Goal: Task Accomplishment & Management: Use online tool/utility

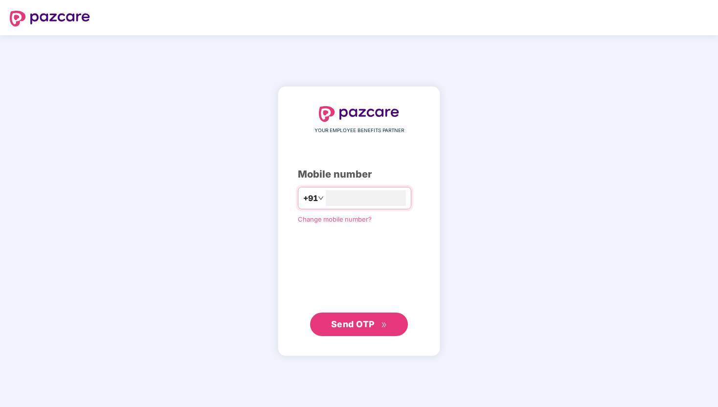
type input "**********"
click at [355, 330] on span "Send OTP" at bounding box center [359, 325] width 56 height 14
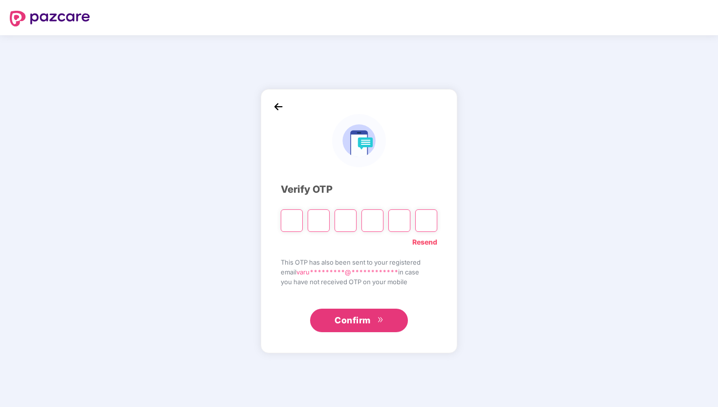
type input "*"
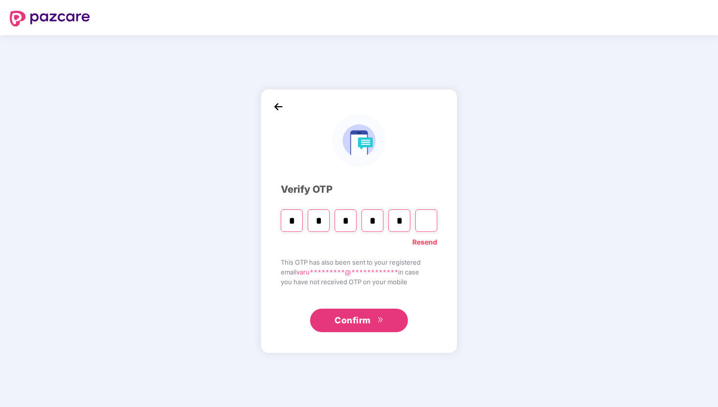
type input "*"
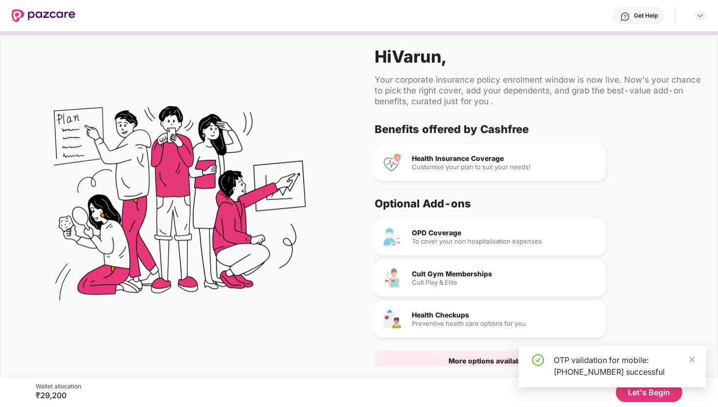
click at [649, 396] on button "Let's Begin" at bounding box center [649, 393] width 67 height 20
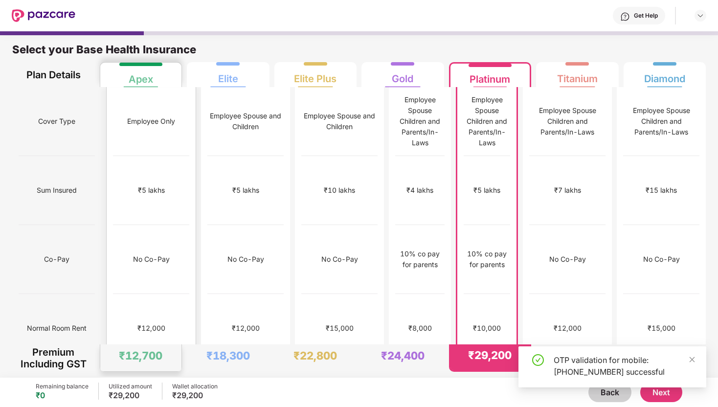
click at [147, 392] on div "No limit" at bounding box center [151, 397] width 24 height 11
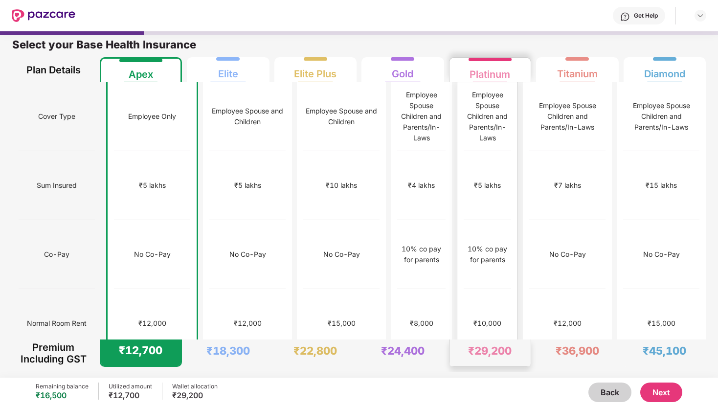
click at [464, 289] on div "₹10,000" at bounding box center [487, 323] width 47 height 69
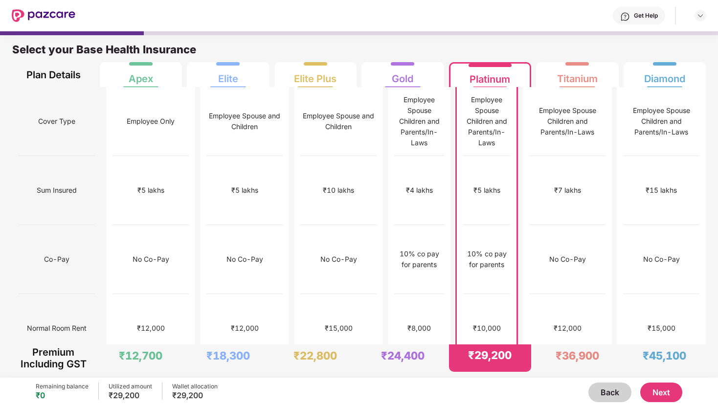
click at [673, 392] on button "Next" at bounding box center [662, 393] width 42 height 20
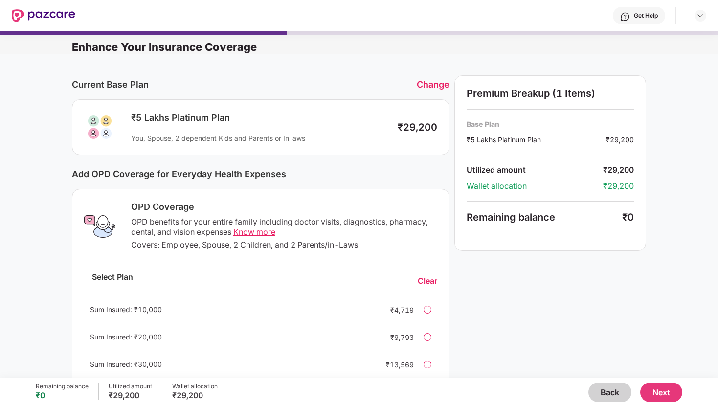
click at [346, 222] on div "OPD benefits for your entire family including doctor visits, diagnostics, pharm…" at bounding box center [284, 227] width 306 height 21
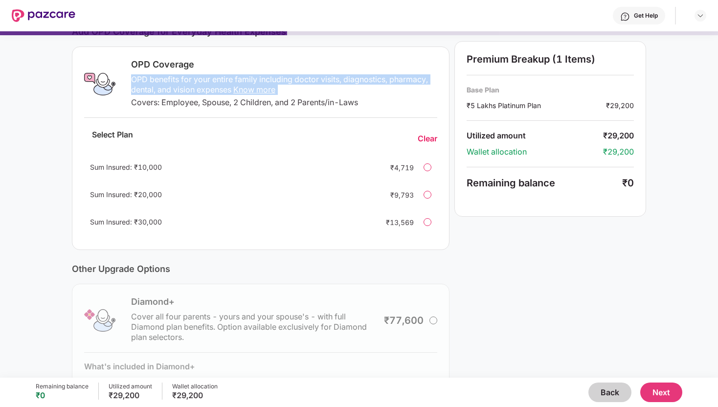
scroll to position [204, 0]
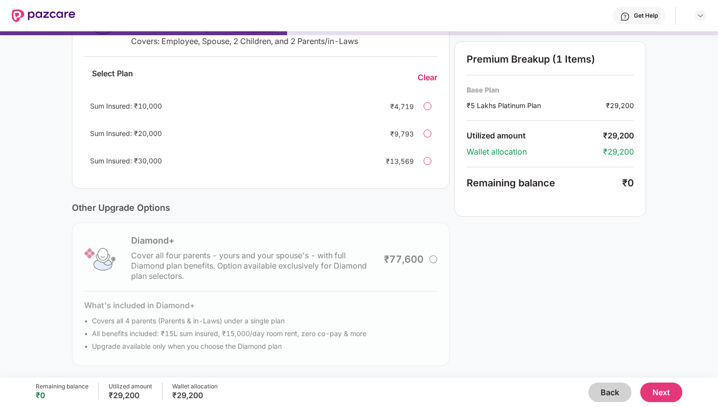
click at [432, 257] on div "Diamond+ Cover all four parents - yours and your spouse's - with full Diamond p…" at bounding box center [261, 294] width 378 height 143
click at [668, 391] on button "Next" at bounding box center [662, 393] width 42 height 20
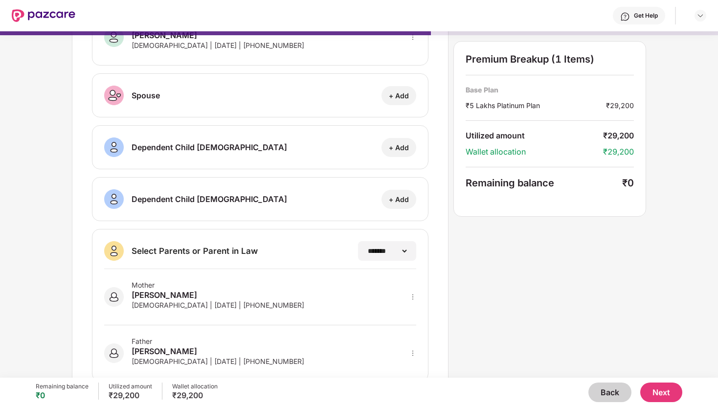
scroll to position [101, 0]
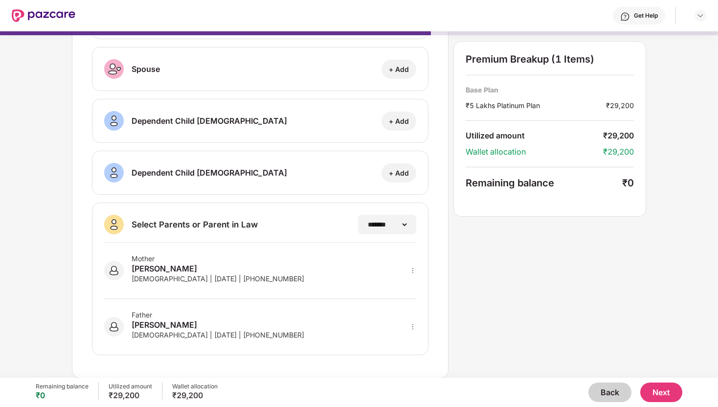
click at [654, 382] on div "Remaining balance ₹0 Utilized amount ₹29,200 Wallet allocation ₹29,200 Back Next" at bounding box center [359, 392] width 647 height 29
click at [654, 391] on button "Next" at bounding box center [662, 393] width 42 height 20
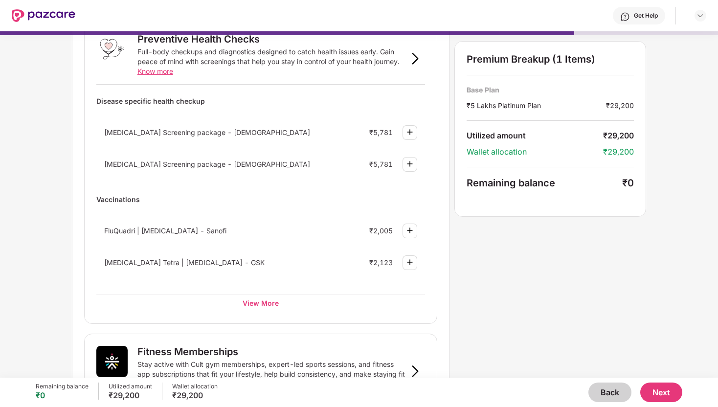
scroll to position [72, 0]
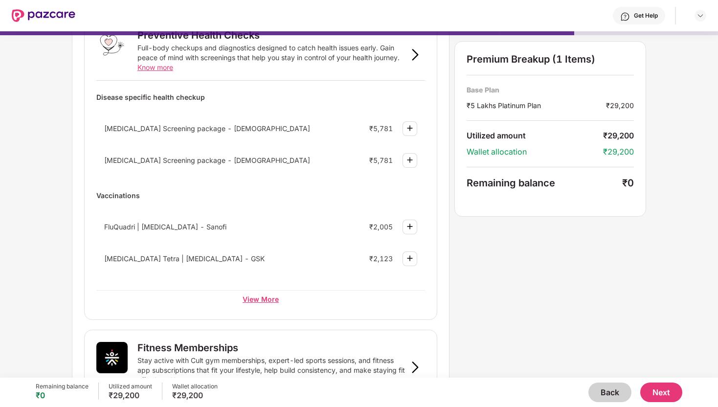
click at [275, 300] on div "View More" at bounding box center [260, 299] width 329 height 18
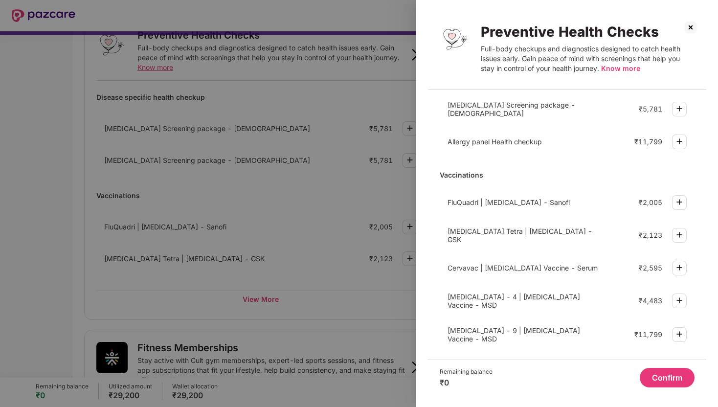
scroll to position [0, 0]
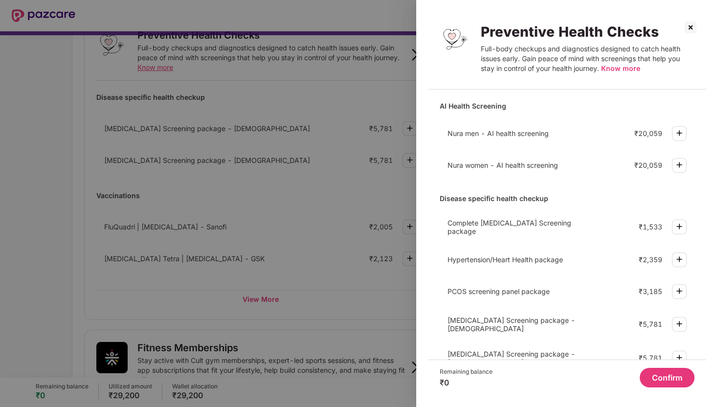
click at [674, 132] on img at bounding box center [680, 133] width 12 height 12
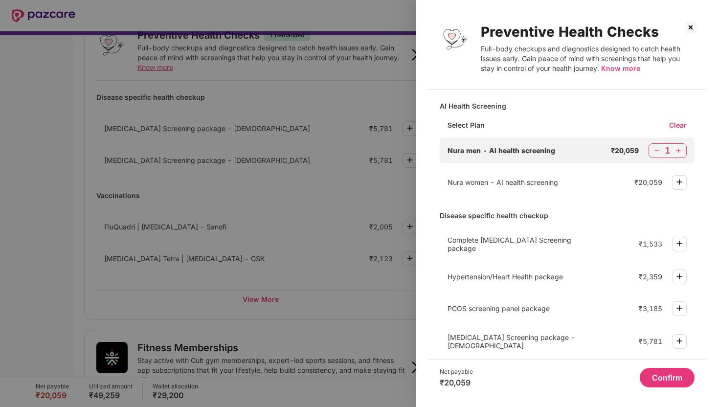
click at [674, 132] on div "Select Plan Clear" at bounding box center [567, 128] width 255 height 17
click at [655, 149] on img at bounding box center [657, 151] width 10 height 10
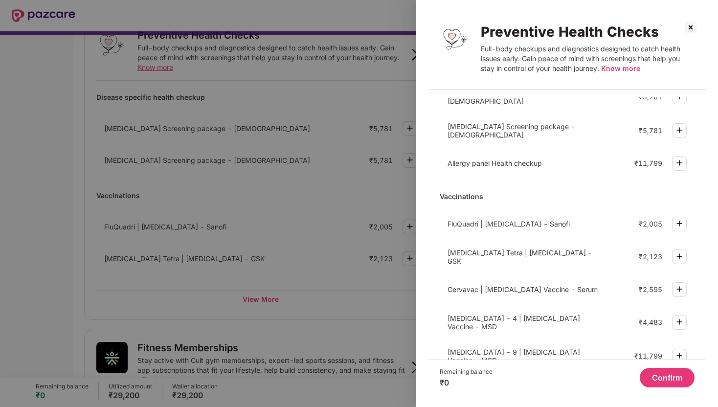
scroll to position [249, 0]
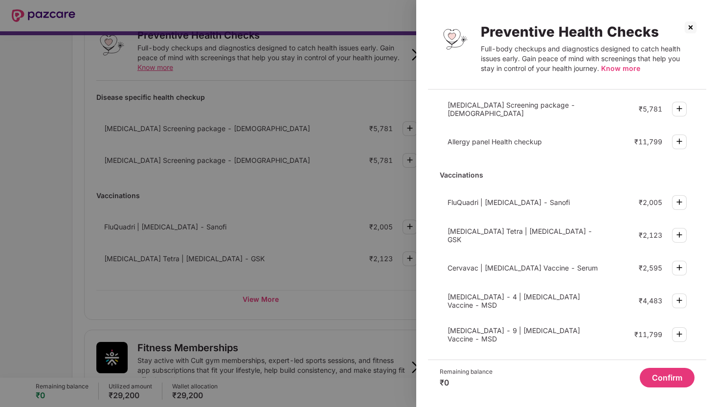
click at [689, 31] on img at bounding box center [691, 28] width 16 height 16
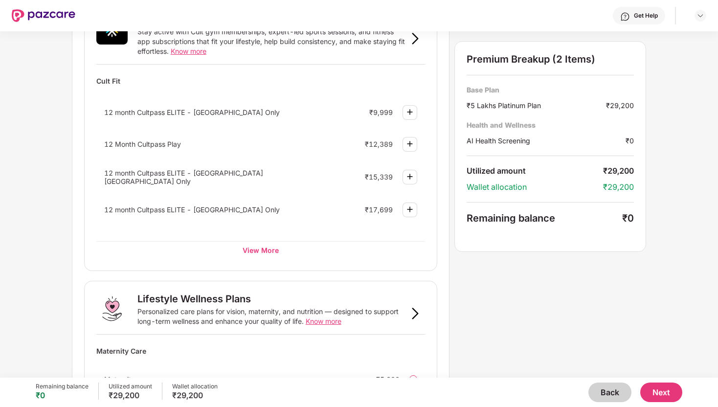
scroll to position [403, 0]
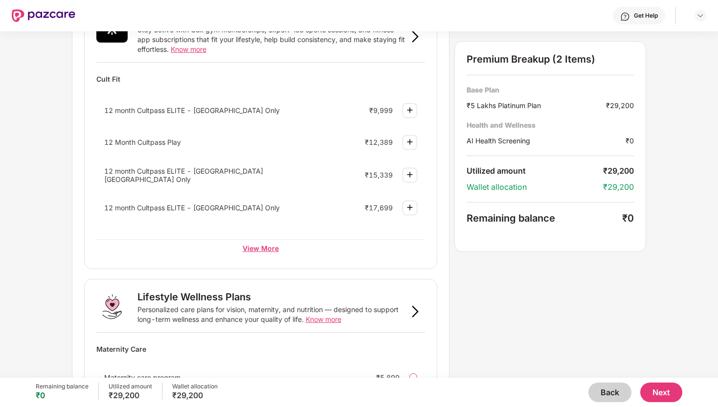
click at [262, 251] on div "View More" at bounding box center [260, 248] width 329 height 18
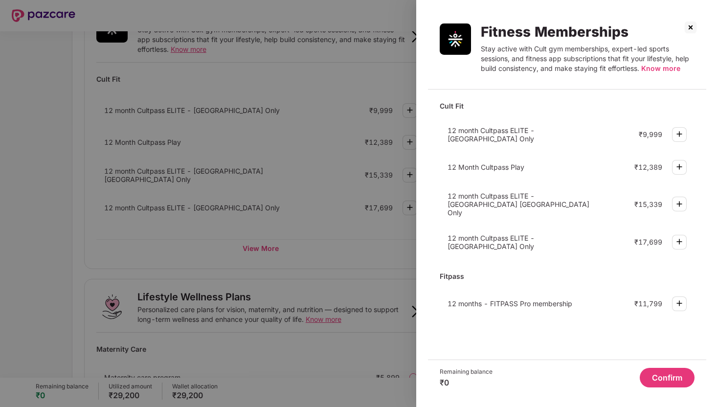
click at [693, 28] on img at bounding box center [691, 28] width 16 height 16
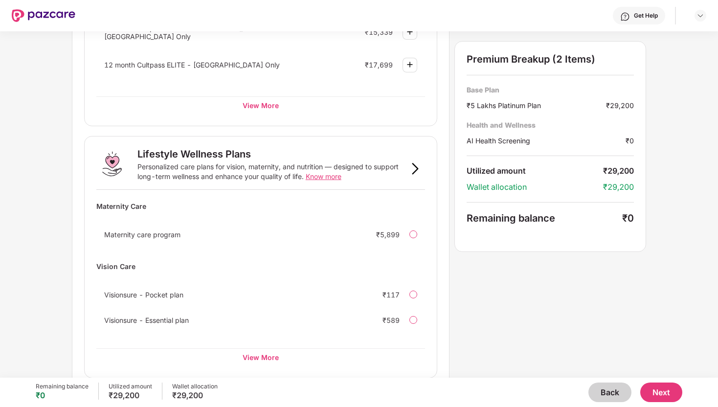
scroll to position [557, 0]
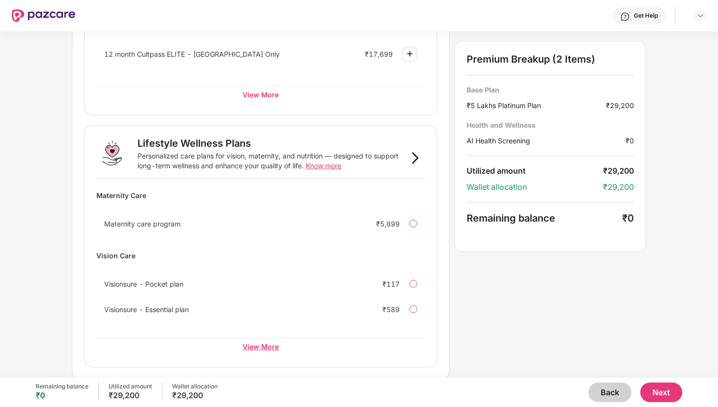
click at [252, 343] on div "View More" at bounding box center [260, 347] width 329 height 18
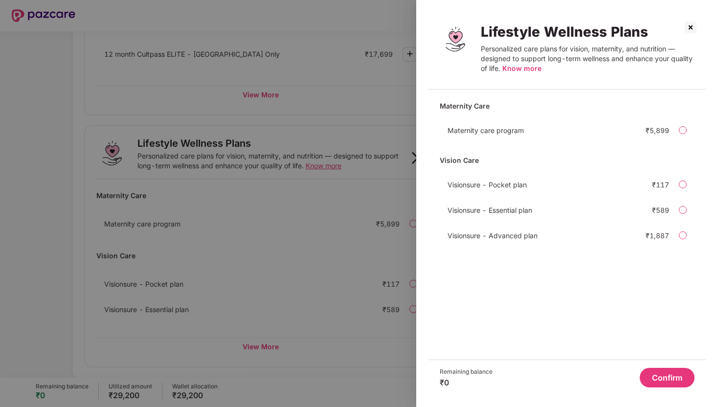
click at [228, 262] on div at bounding box center [359, 203] width 718 height 407
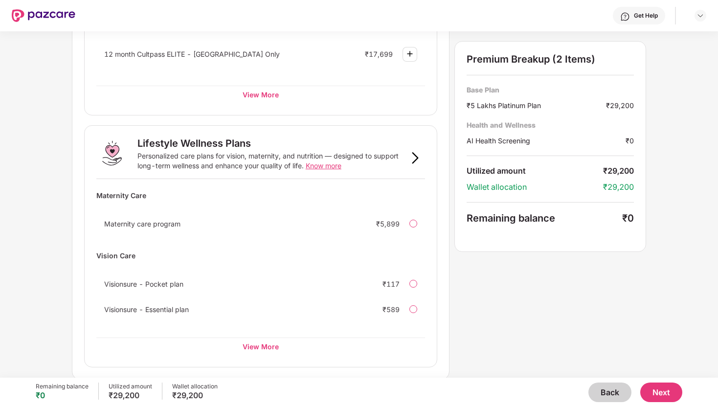
click at [412, 153] on img at bounding box center [416, 158] width 12 height 12
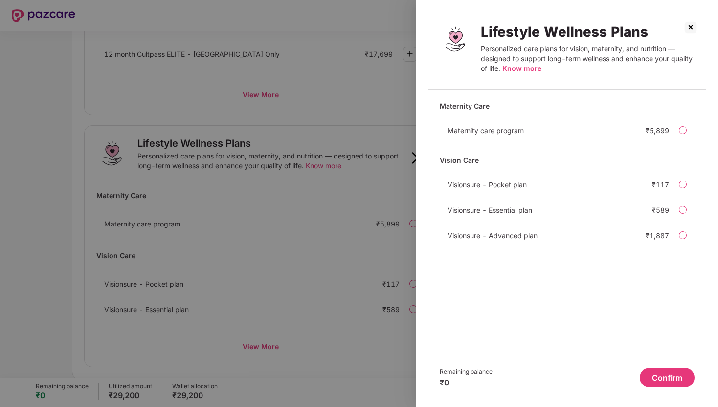
click at [349, 227] on div at bounding box center [359, 203] width 718 height 407
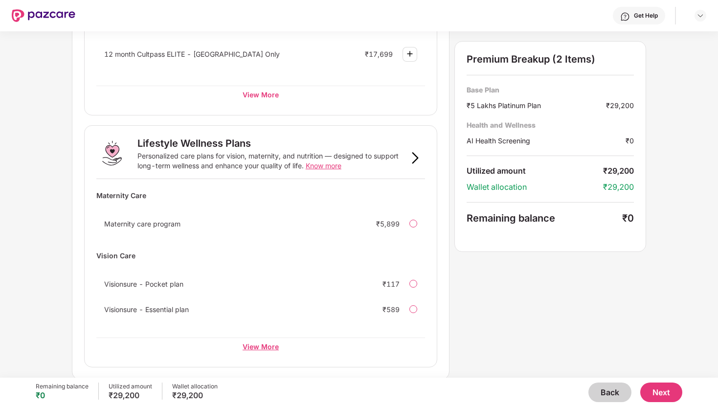
click at [263, 352] on div "View More" at bounding box center [260, 347] width 329 height 18
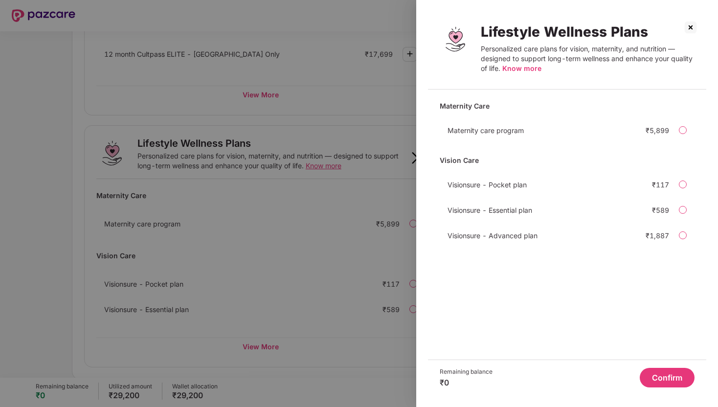
click at [685, 236] on div at bounding box center [683, 236] width 8 height 8
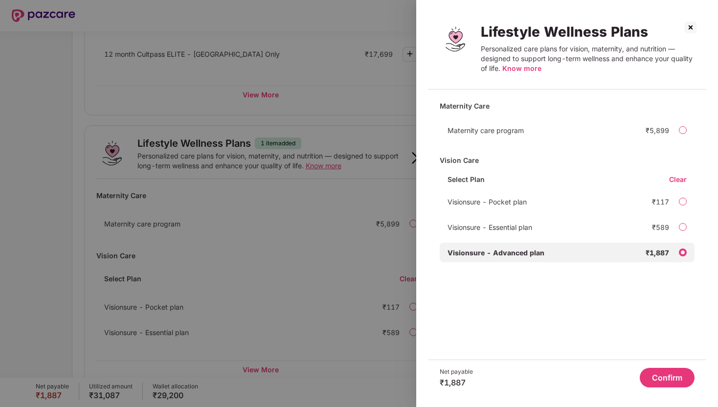
click at [340, 288] on div at bounding box center [359, 203] width 718 height 407
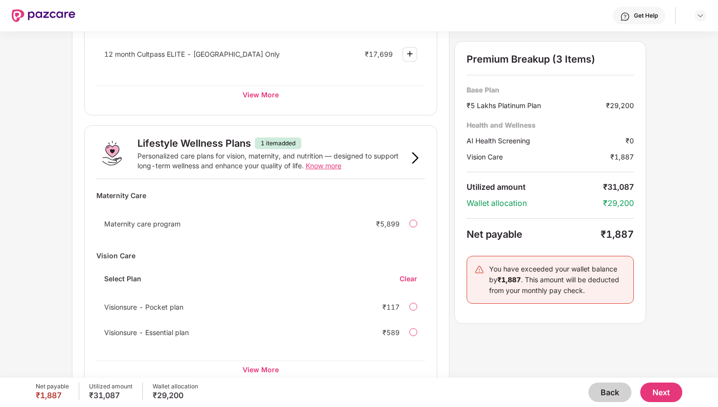
scroll to position [580, 0]
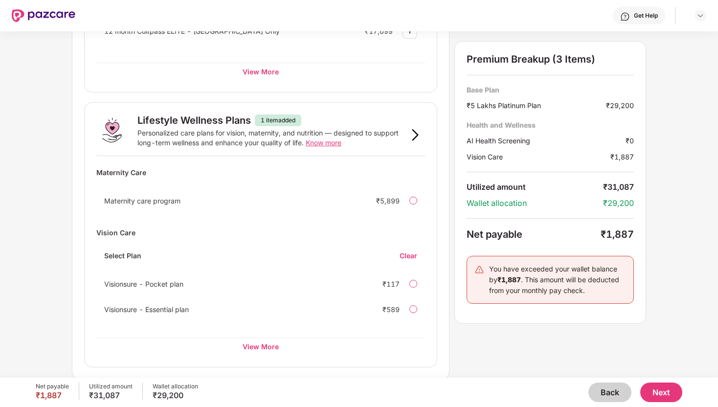
click at [414, 282] on div at bounding box center [414, 284] width 8 height 8
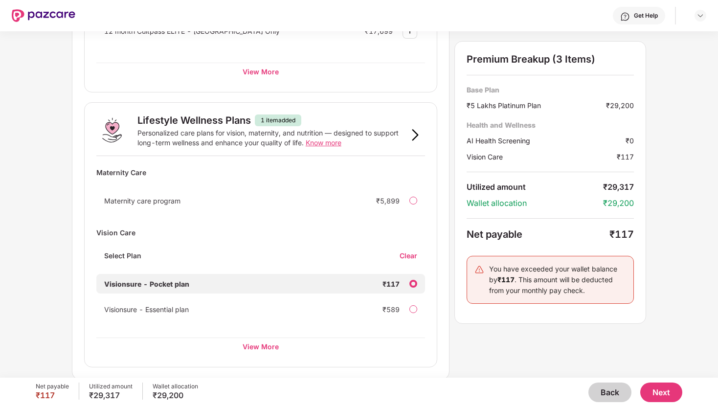
click at [412, 305] on div at bounding box center [414, 309] width 8 height 8
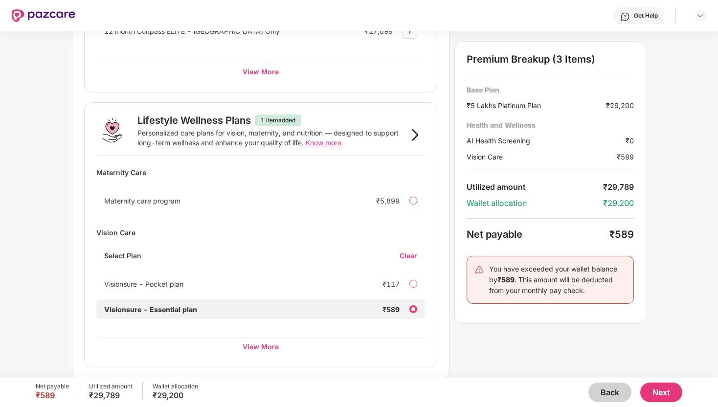
click at [607, 394] on button "Back" at bounding box center [610, 393] width 43 height 20
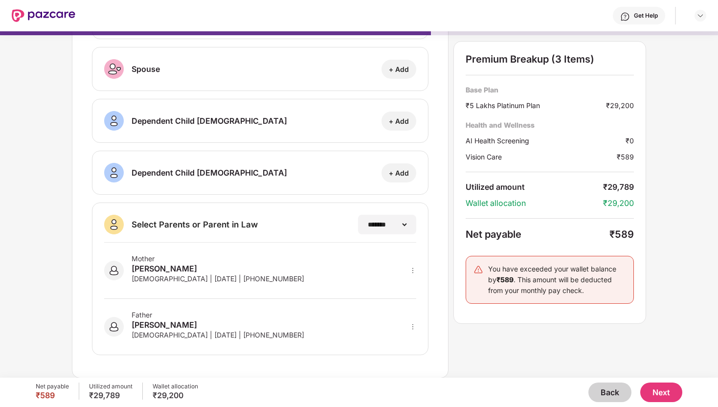
click at [607, 394] on button "Back" at bounding box center [610, 393] width 43 height 20
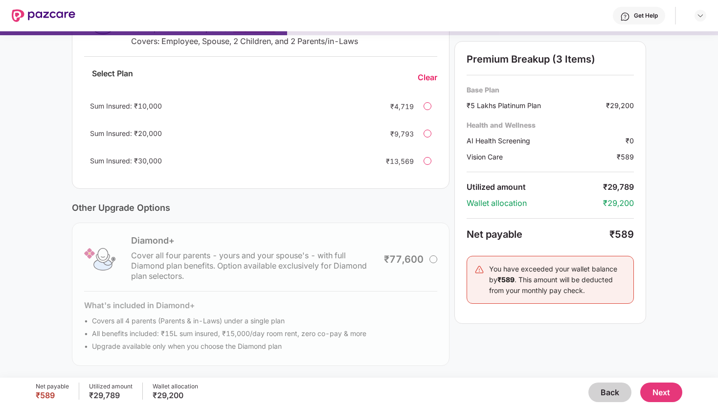
click at [607, 394] on button "Back" at bounding box center [610, 393] width 43 height 20
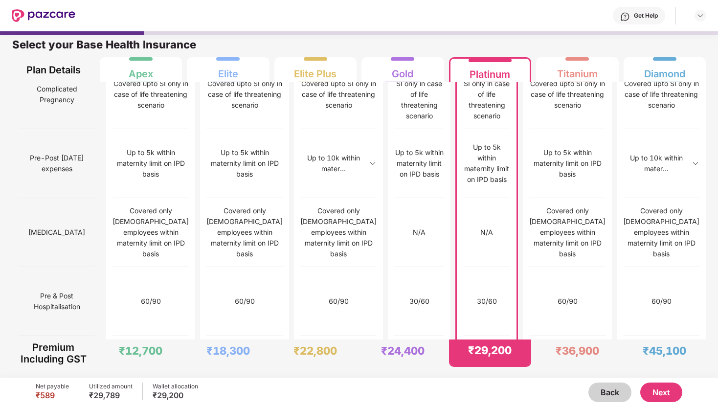
scroll to position [929, 0]
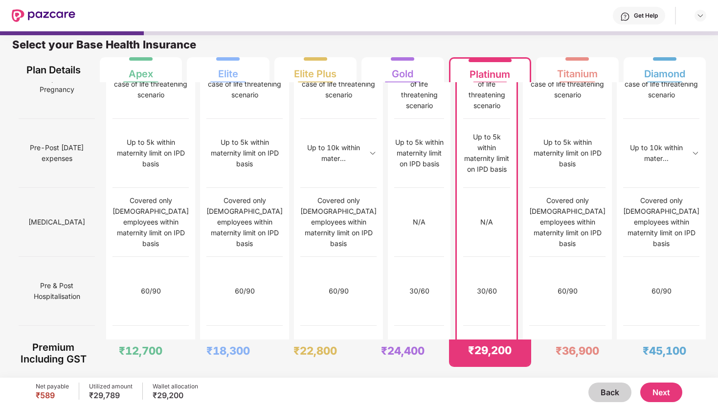
copy div "Covered upto 30k on IPD basis"
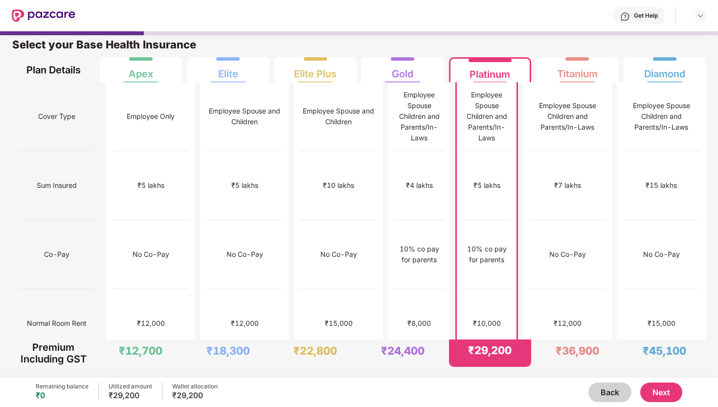
scroll to position [0, 0]
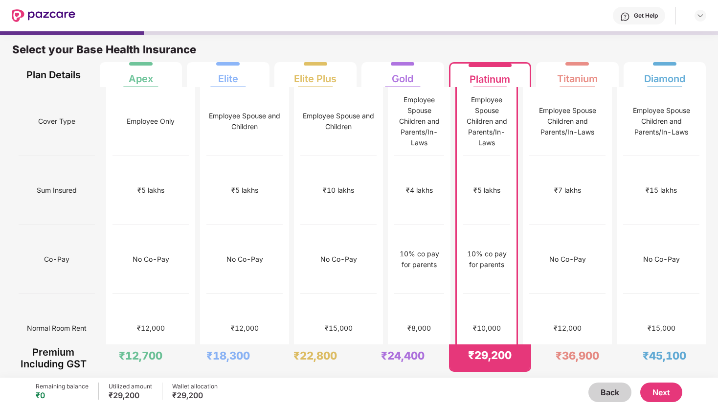
click at [669, 394] on button "Next" at bounding box center [662, 393] width 42 height 20
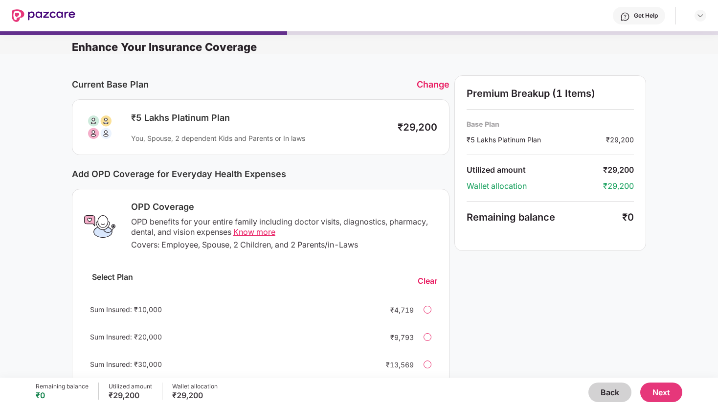
click at [669, 393] on button "Next" at bounding box center [662, 393] width 42 height 20
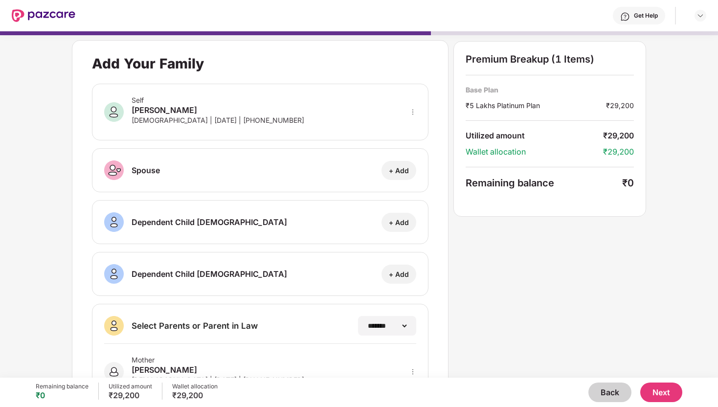
click at [669, 393] on button "Next" at bounding box center [662, 393] width 42 height 20
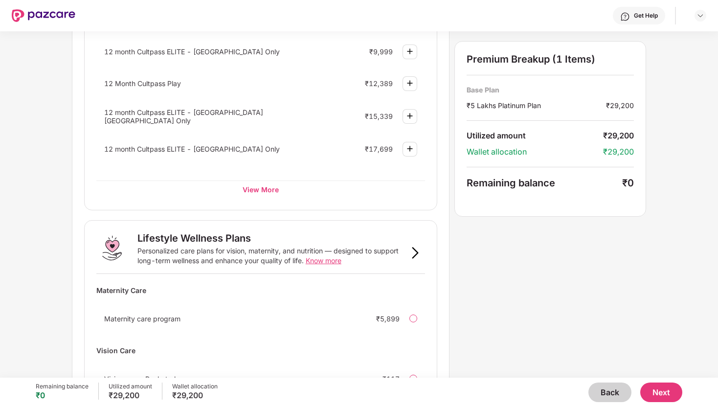
scroll to position [557, 0]
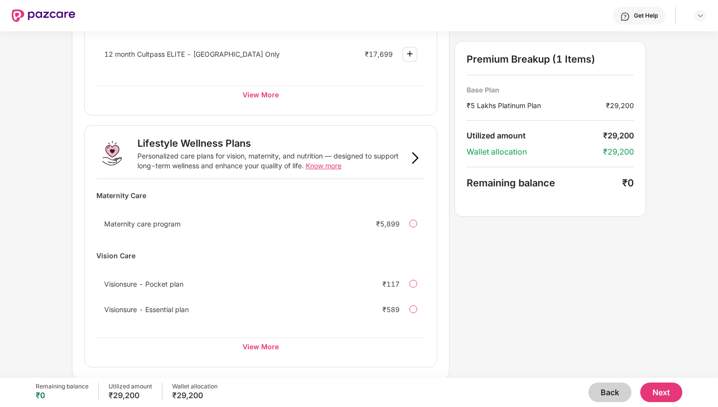
click at [410, 156] on img at bounding box center [416, 158] width 12 height 12
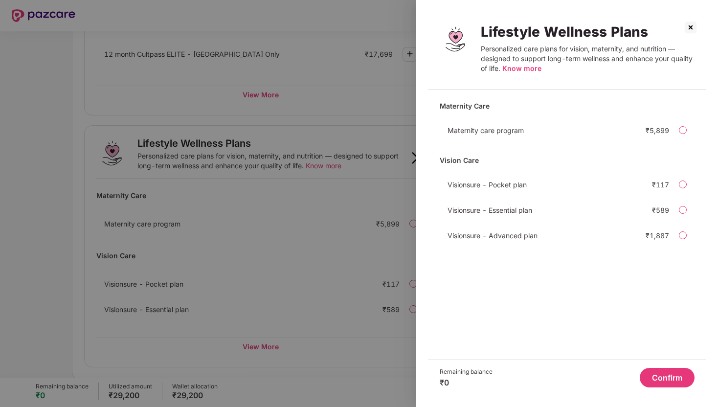
click at [523, 71] on span "Know more" at bounding box center [522, 68] width 39 height 8
click at [682, 211] on div at bounding box center [683, 210] width 8 height 8
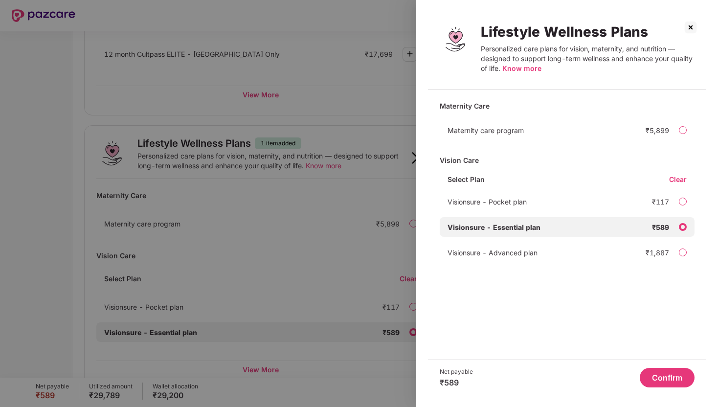
click at [657, 380] on button "Confirm" at bounding box center [667, 378] width 55 height 20
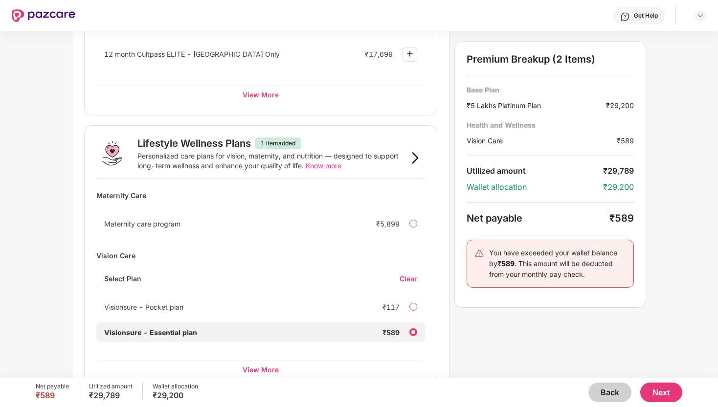
click at [657, 390] on button "Next" at bounding box center [662, 393] width 42 height 20
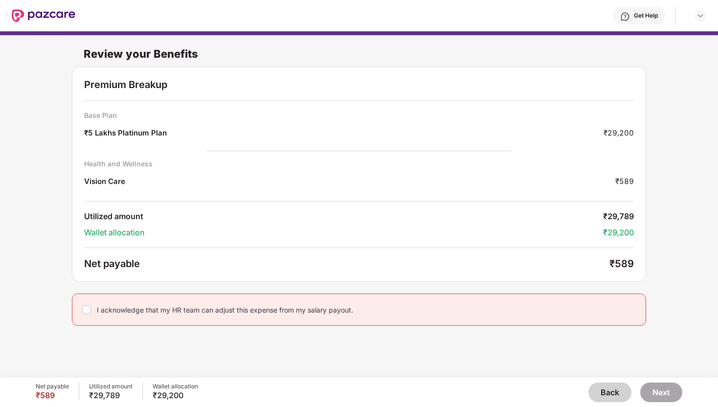
click at [182, 310] on div "I acknowledge that my HR team can adjust this expense from my salary payout." at bounding box center [225, 309] width 256 height 9
click at [669, 392] on button "Next" at bounding box center [662, 393] width 42 height 20
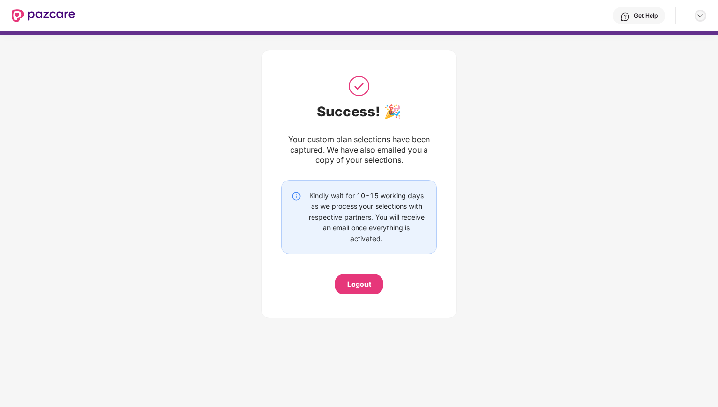
click at [697, 16] on img at bounding box center [701, 16] width 8 height 8
click at [360, 280] on div "Logout" at bounding box center [360, 284] width 24 height 11
